Goal: Task Accomplishment & Management: Manage account settings

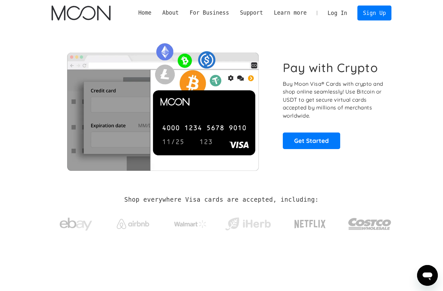
click at [341, 10] on link "Log In" at bounding box center [337, 13] width 30 height 14
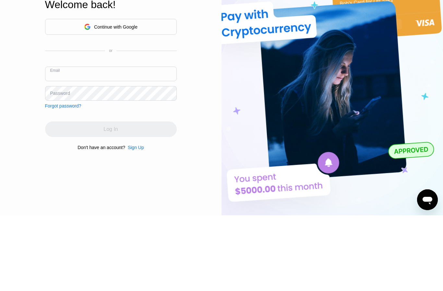
scroll to position [76, 0]
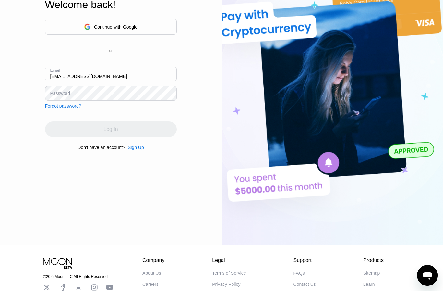
type input "[EMAIL_ADDRESS][DOMAIN_NAME]"
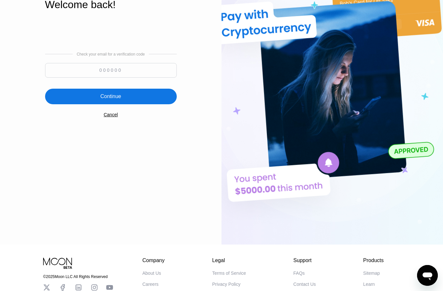
click at [117, 78] on input at bounding box center [111, 70] width 132 height 15
type input "788746"
click at [148, 104] on div "Continue" at bounding box center [111, 97] width 132 height 16
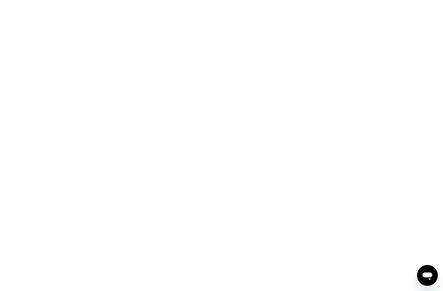
scroll to position [0, 0]
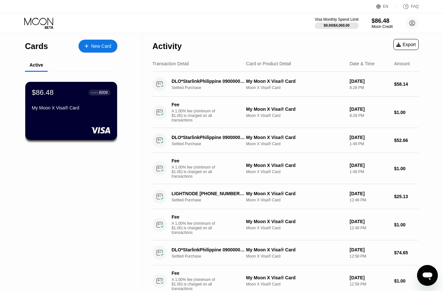
click at [411, 24] on circle at bounding box center [412, 23] width 13 height 13
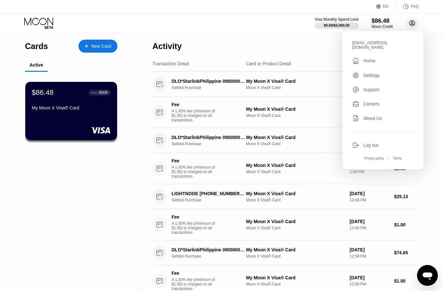
click at [373, 142] on div "Log out" at bounding box center [370, 144] width 15 height 5
